Goal: Check status

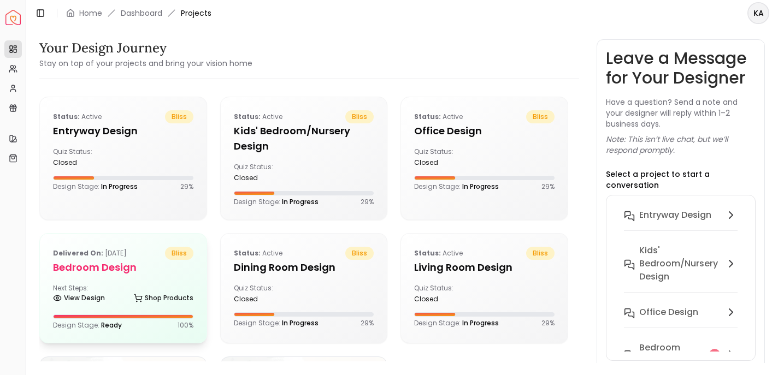
click at [127, 249] on p "Delivered on: [DATE]" at bounding box center [90, 253] width 74 height 13
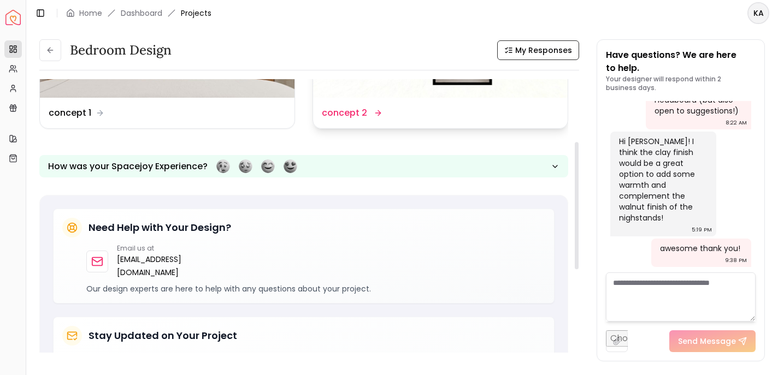
scroll to position [135, 0]
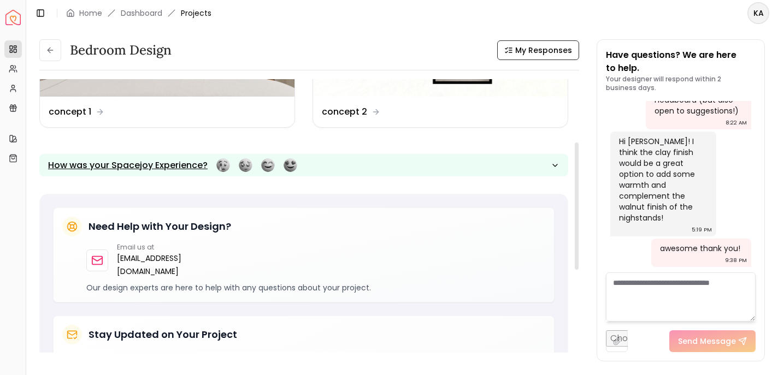
click at [557, 165] on icon "button" at bounding box center [555, 165] width 9 height 9
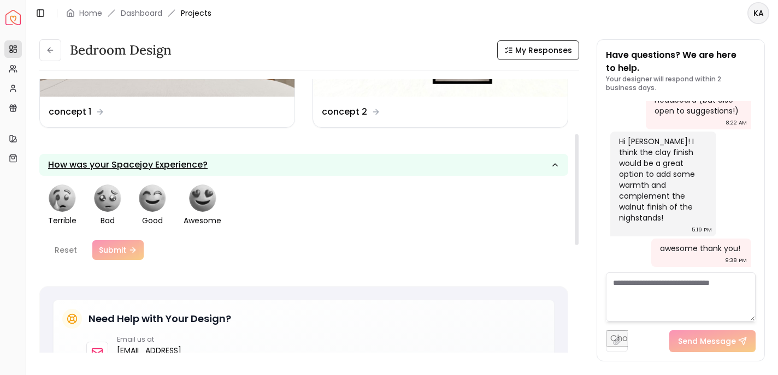
click at [557, 165] on icon "button" at bounding box center [555, 165] width 9 height 9
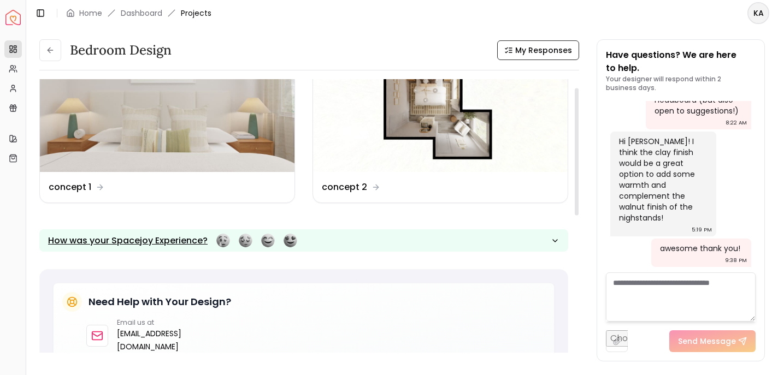
scroll to position [0, 0]
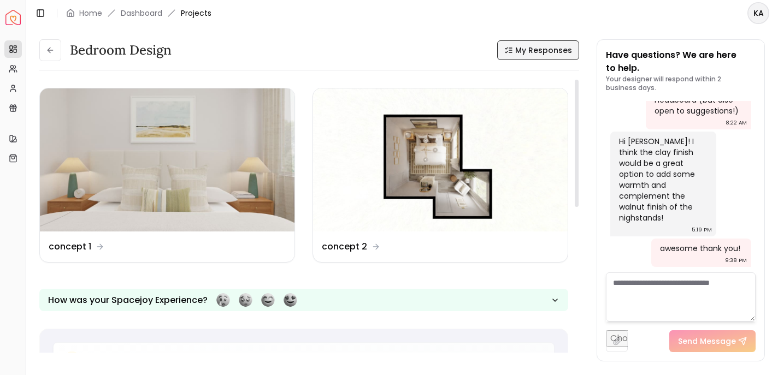
click at [549, 52] on span "My Responses" at bounding box center [543, 50] width 57 height 11
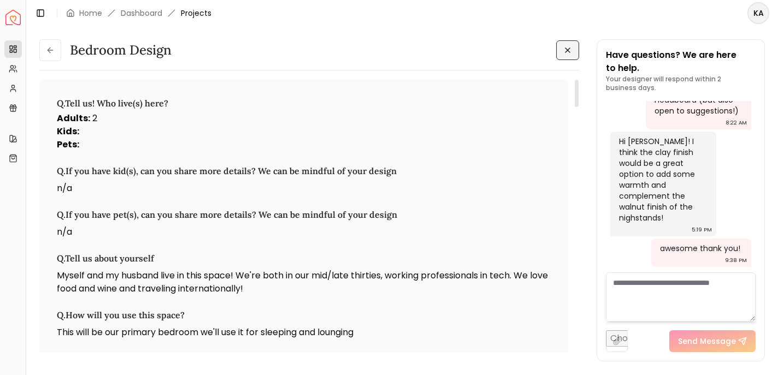
click at [565, 49] on icon at bounding box center [567, 50] width 9 height 9
